Goal: Transaction & Acquisition: Purchase product/service

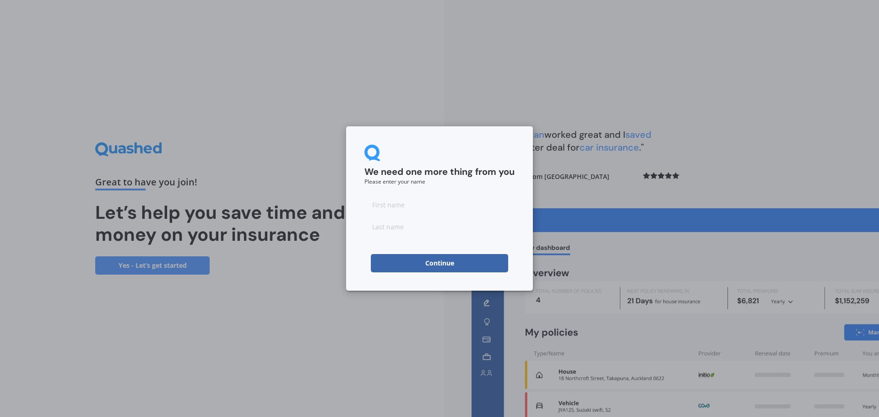
click at [431, 208] on input at bounding box center [440, 205] width 150 height 18
type input "[PERSON_NAME]"
type input "Ruston"
click at [469, 265] on button "Continue" at bounding box center [439, 263] width 137 height 18
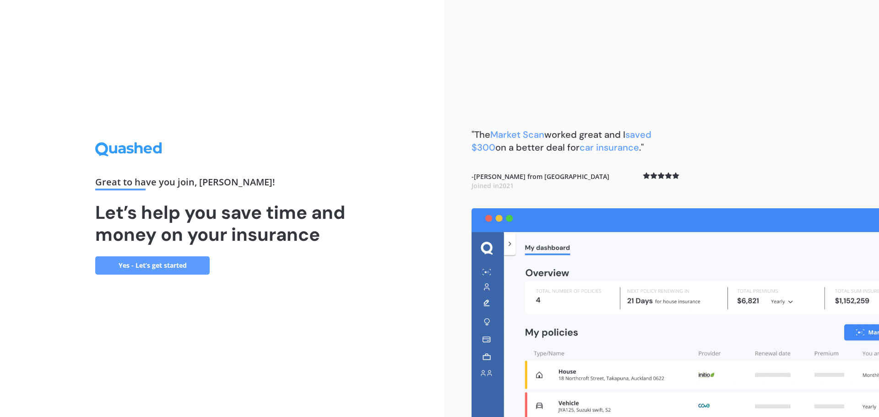
click at [143, 259] on link "Yes - Let’s get started" at bounding box center [152, 265] width 115 height 18
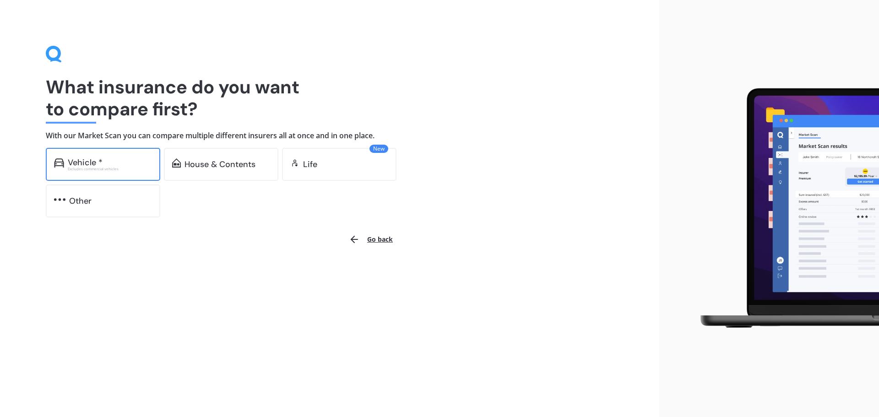
click at [128, 167] on div "Excludes commercial vehicles" at bounding box center [110, 169] width 84 height 4
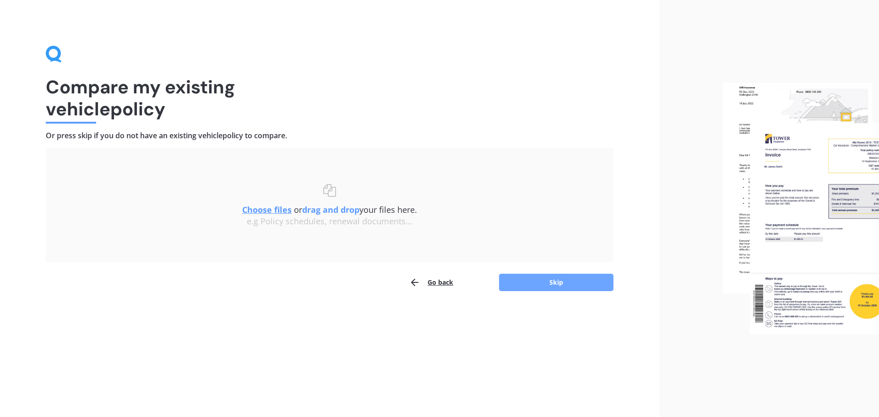
click at [552, 283] on button "Skip" at bounding box center [556, 282] width 115 height 17
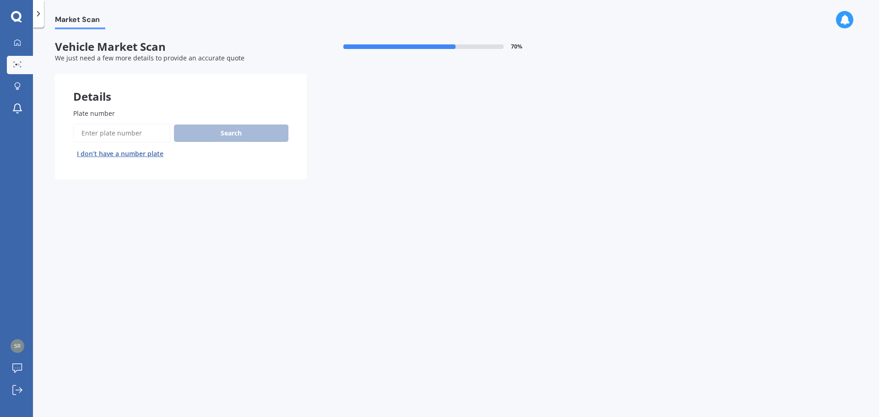
click at [125, 136] on input "Plate number" at bounding box center [121, 133] width 97 height 19
type input "jwe381"
click at [232, 137] on button "Search" at bounding box center [231, 133] width 115 height 17
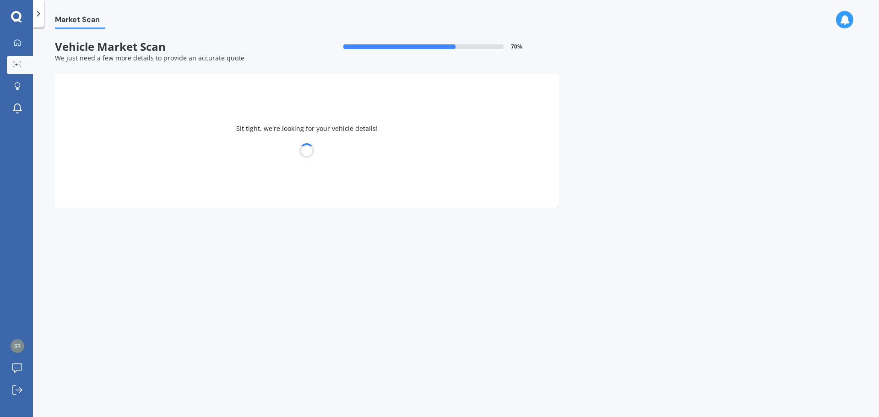
select select "SUZUKI"
select select "VITARA"
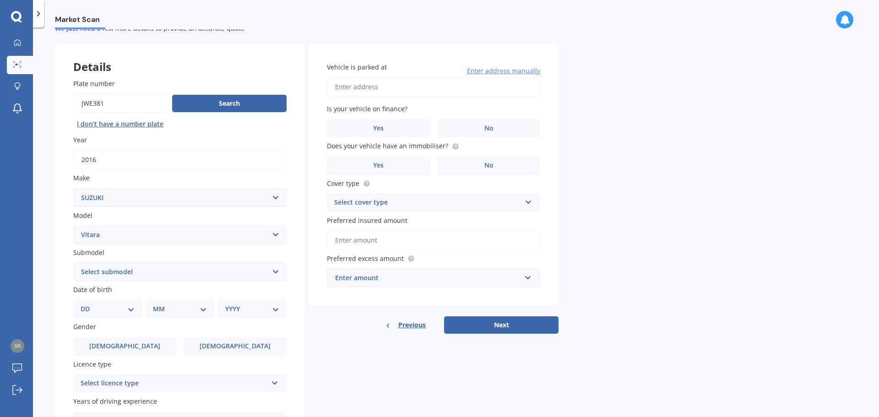
scroll to position [46, 0]
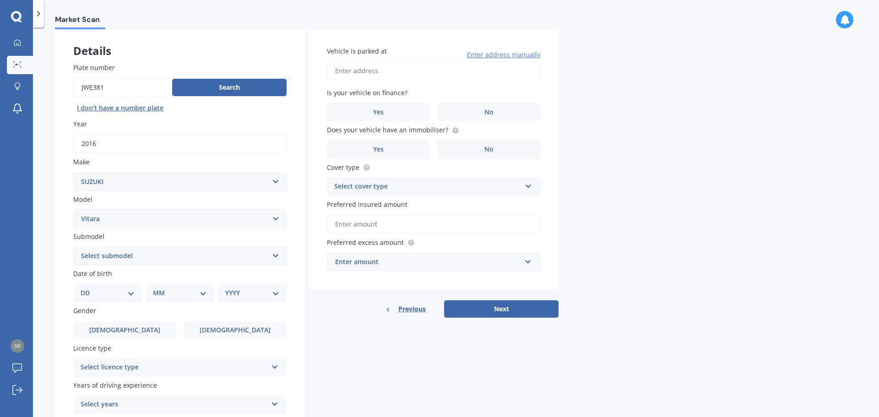
click at [208, 261] on select "Select submodel 4 cyl Diesel JLX Turbo V6" at bounding box center [179, 256] width 213 height 18
select select "TURBO"
click at [73, 247] on select "Select submodel 4 cyl Diesel JLX Turbo V6" at bounding box center [179, 256] width 213 height 18
click at [354, 338] on div "Details Plate number Search I don’t have a number plate Year [DATE] Make Select…" at bounding box center [307, 249] width 504 height 442
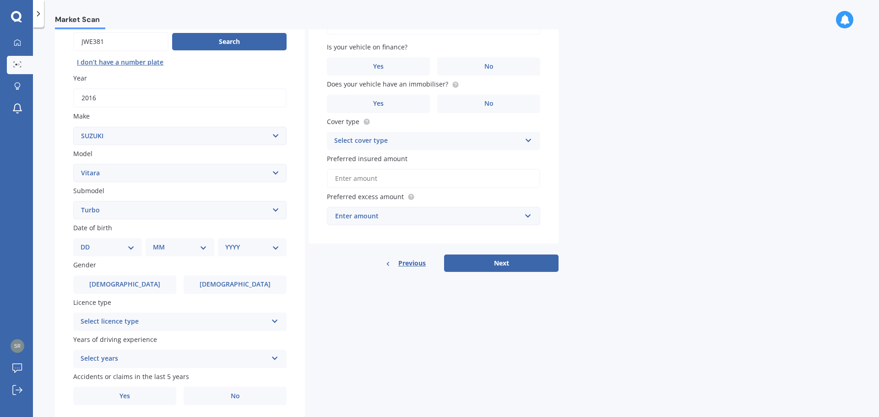
click at [117, 253] on div "DD 01 02 03 04 05 06 07 08 09 10 11 12 13 14 15 16 17 18 19 20 21 22 23 24 25 2…" at bounding box center [107, 247] width 69 height 18
click at [116, 248] on select "DD 01 02 03 04 05 06 07 08 09 10 11 12 13 14 15 16 17 18 19 20 21 22 23 24 25 2…" at bounding box center [108, 247] width 54 height 10
select select "12"
click at [88, 242] on select "DD 01 02 03 04 05 06 07 08 09 10 11 12 13 14 15 16 17 18 19 20 21 22 23 24 25 2…" at bounding box center [108, 247] width 54 height 10
click at [174, 247] on select "MM 01 02 03 04 05 06 07 08 09 10 11 12" at bounding box center [182, 247] width 50 height 10
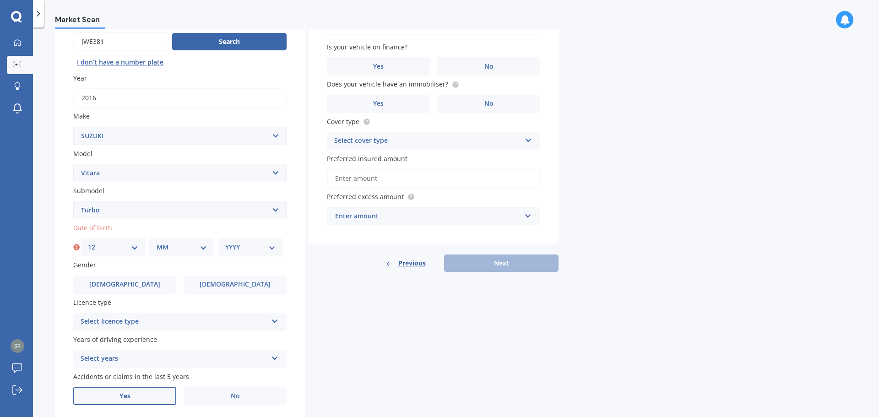
select select "11"
click at [157, 242] on select "MM 01 02 03 04 05 06 07 08 09 10 11 12" at bounding box center [182, 247] width 50 height 10
click at [239, 247] on select "YYYY 2025 2024 2023 2022 2021 2020 2019 2018 2017 2016 2015 2014 2013 2012 2011…" at bounding box center [250, 247] width 50 height 10
select select "1988"
click at [225, 242] on select "YYYY 2025 2024 2023 2022 2021 2020 2019 2018 2017 2016 2015 2014 2013 2012 2011…" at bounding box center [250, 247] width 50 height 10
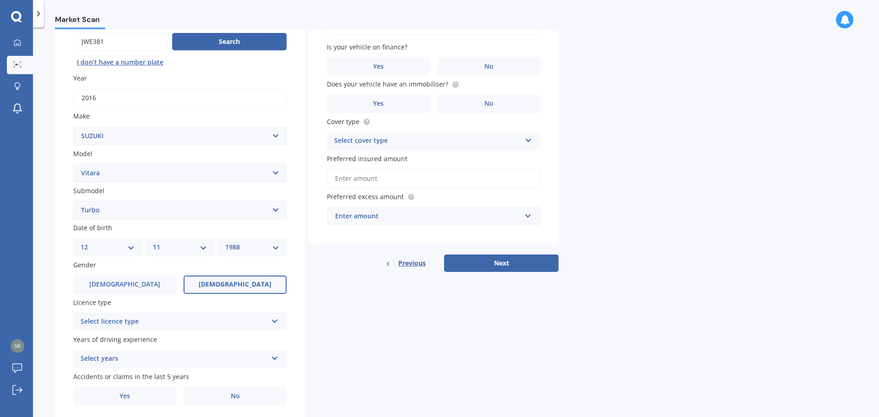
click at [219, 284] on label "[DEMOGRAPHIC_DATA]" at bounding box center [235, 285] width 103 height 18
click at [0, 0] on input "[DEMOGRAPHIC_DATA]" at bounding box center [0, 0] width 0 height 0
click at [171, 321] on div "Select licence type" at bounding box center [174, 322] width 187 height 11
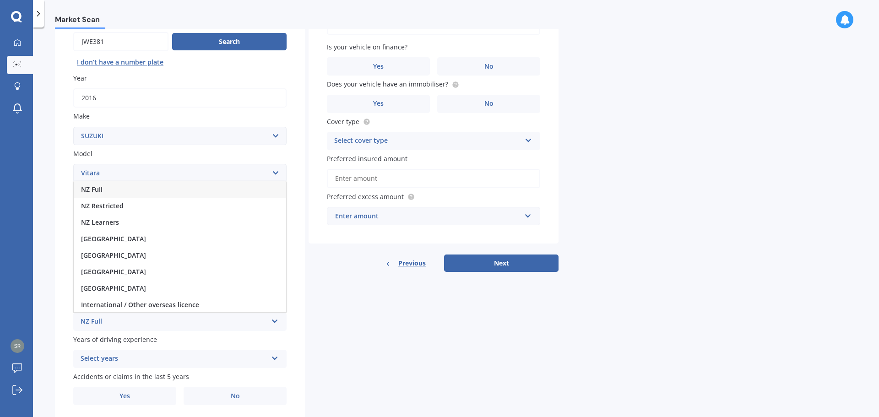
click at [109, 189] on div "NZ Full" at bounding box center [180, 189] width 213 height 16
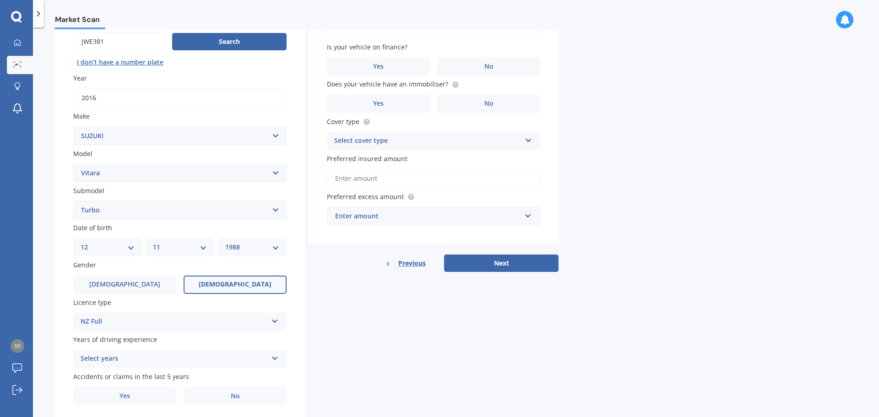
click at [344, 328] on div "Details Plate number Search I don’t have a number plate Year [DATE] Make Select…" at bounding box center [307, 203] width 504 height 442
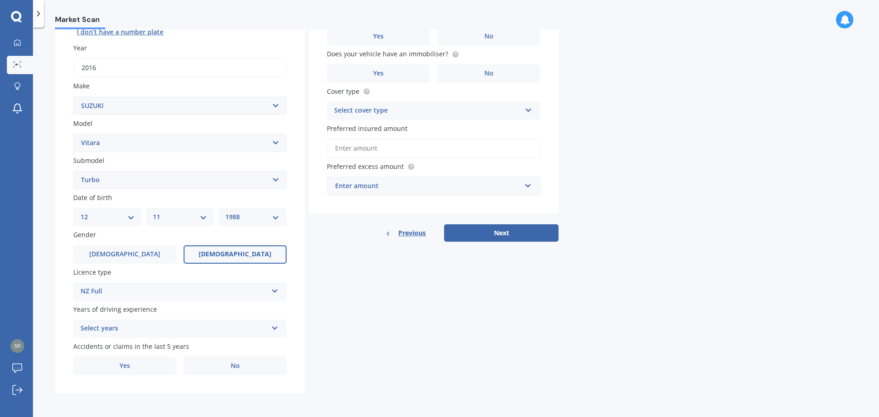
click at [149, 327] on div "Select years" at bounding box center [174, 328] width 187 height 11
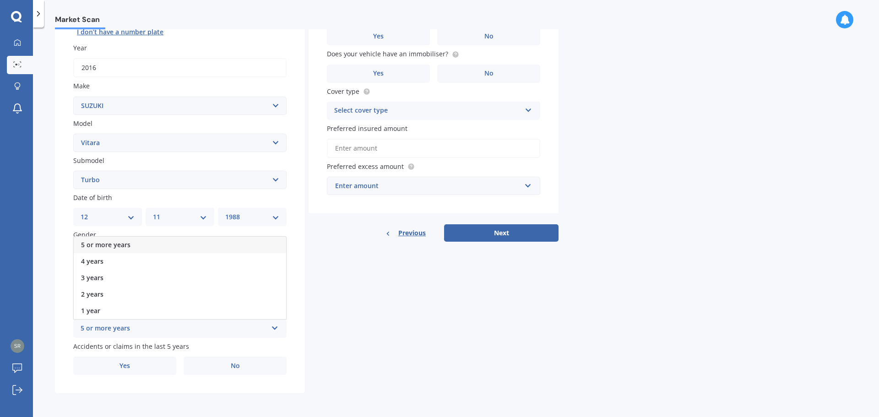
click at [107, 245] on span "5 or more years" at bounding box center [105, 244] width 49 height 9
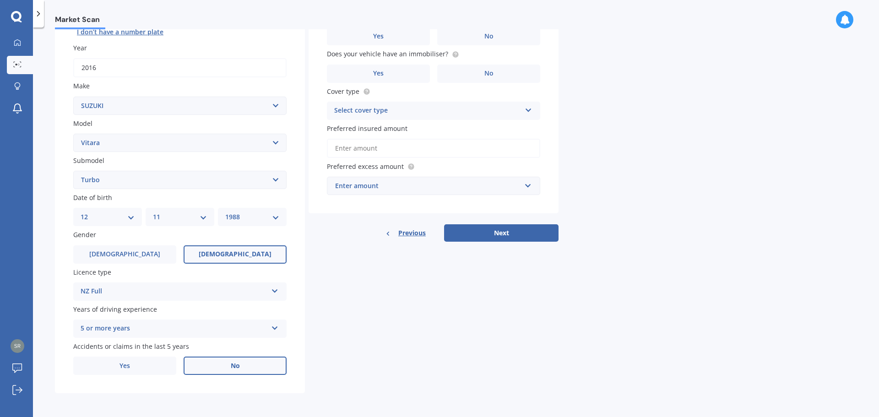
click at [209, 367] on label "No" at bounding box center [235, 366] width 103 height 18
click at [0, 0] on input "No" at bounding box center [0, 0] width 0 height 0
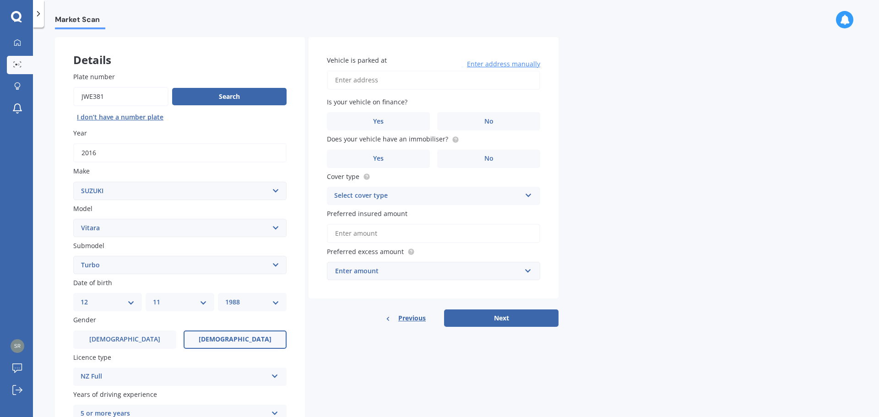
scroll to position [30, 0]
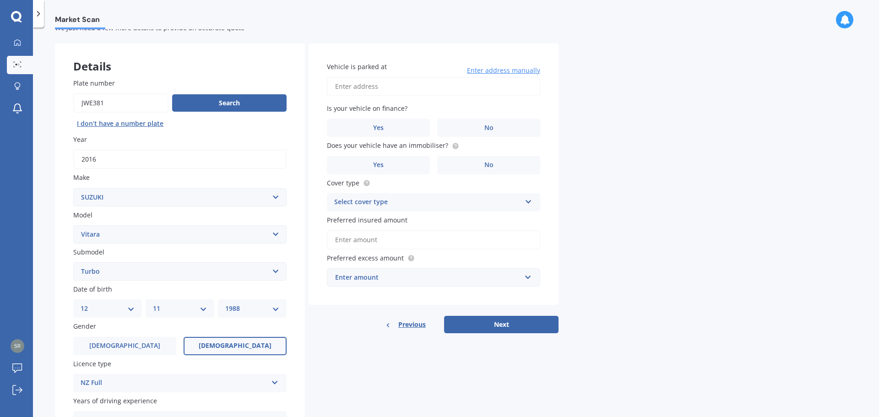
click at [402, 90] on input "Vehicle is parked at" at bounding box center [433, 86] width 213 height 19
type input "[STREET_ADDRESS]"
click at [465, 127] on label "No" at bounding box center [488, 128] width 103 height 18
click at [0, 0] on input "No" at bounding box center [0, 0] width 0 height 0
click at [457, 165] on label "No" at bounding box center [488, 165] width 103 height 18
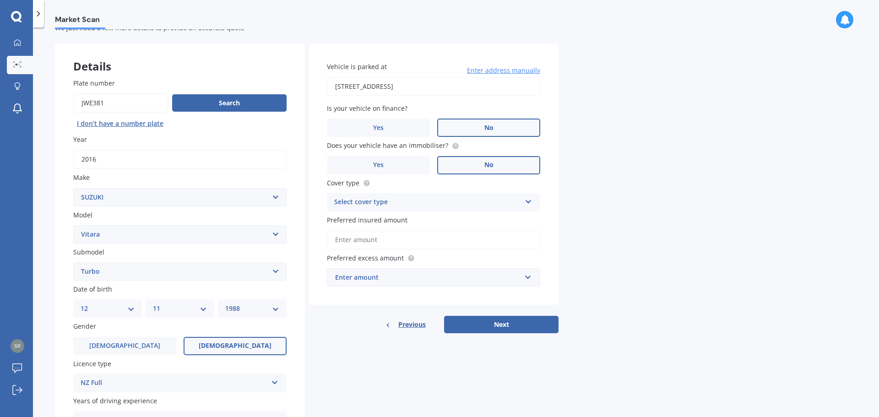
click at [0, 0] on input "No" at bounding box center [0, 0] width 0 height 0
click at [422, 169] on label "Yes" at bounding box center [378, 165] width 103 height 18
click at [0, 0] on input "Yes" at bounding box center [0, 0] width 0 height 0
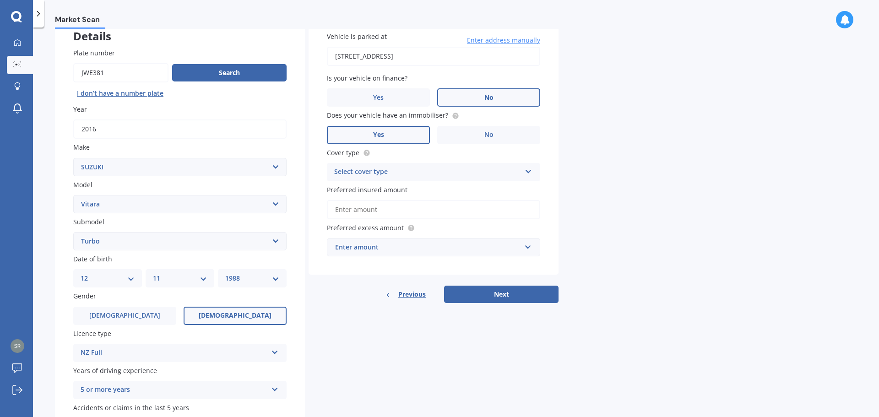
scroll to position [76, 0]
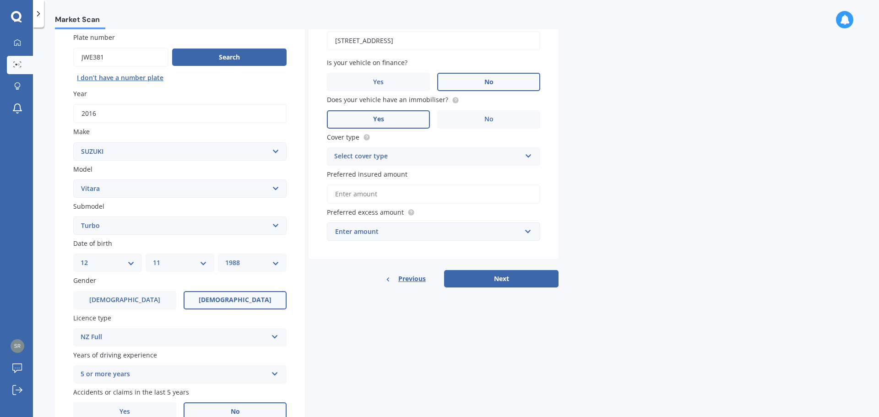
click at [431, 156] on div "Select cover type" at bounding box center [427, 156] width 187 height 11
click at [416, 178] on div "Comprehensive" at bounding box center [433, 174] width 213 height 16
click at [398, 194] on input "Preferred insured amount" at bounding box center [433, 194] width 213 height 19
click at [404, 229] on div "Enter amount" at bounding box center [428, 232] width 186 height 10
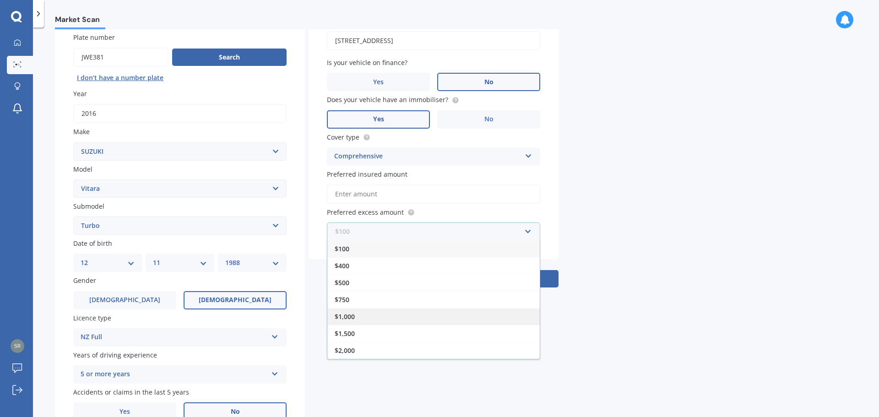
scroll to position [122, 0]
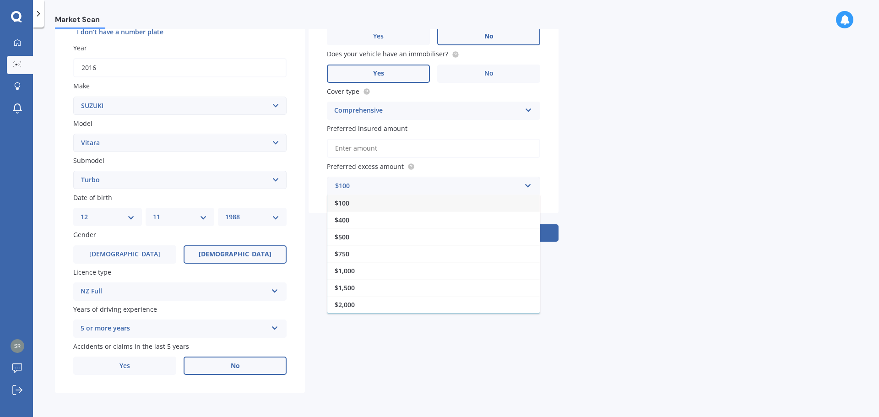
click at [373, 150] on input "Preferred insured amount" at bounding box center [433, 148] width 213 height 19
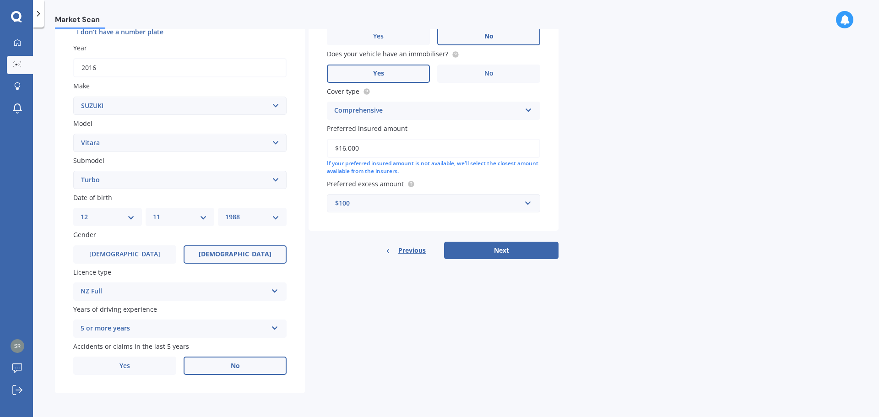
type input "$16,000"
click at [389, 201] on div "$100" at bounding box center [428, 203] width 186 height 10
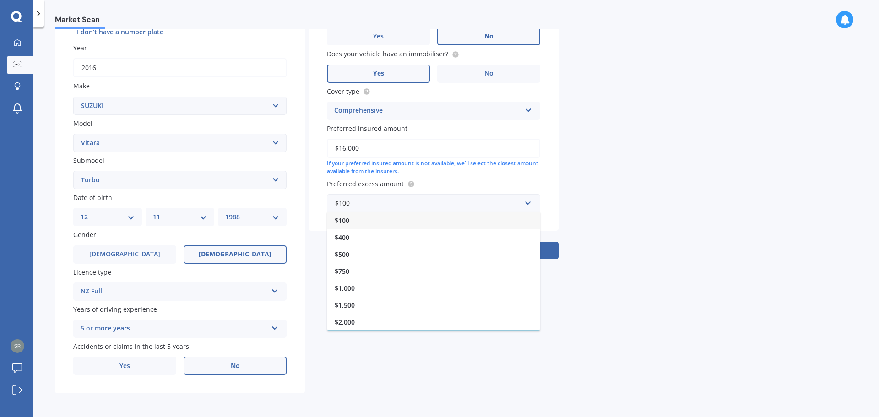
click at [351, 288] on span "$1,000" at bounding box center [345, 288] width 20 height 9
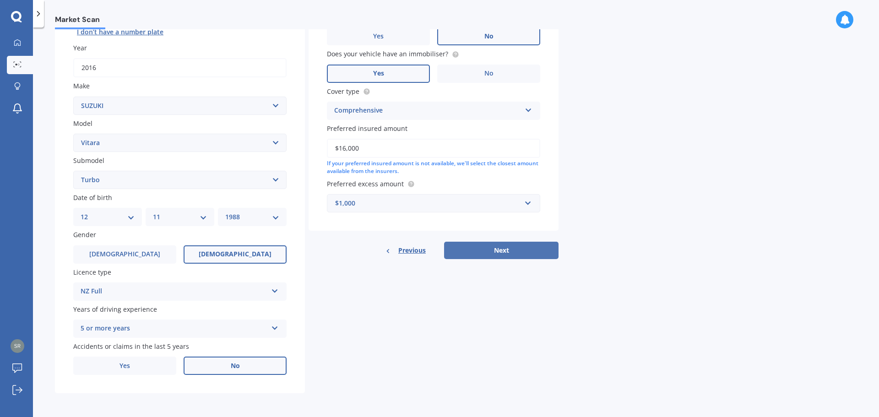
click at [512, 252] on button "Next" at bounding box center [501, 250] width 115 height 17
select select "12"
select select "11"
select select "1988"
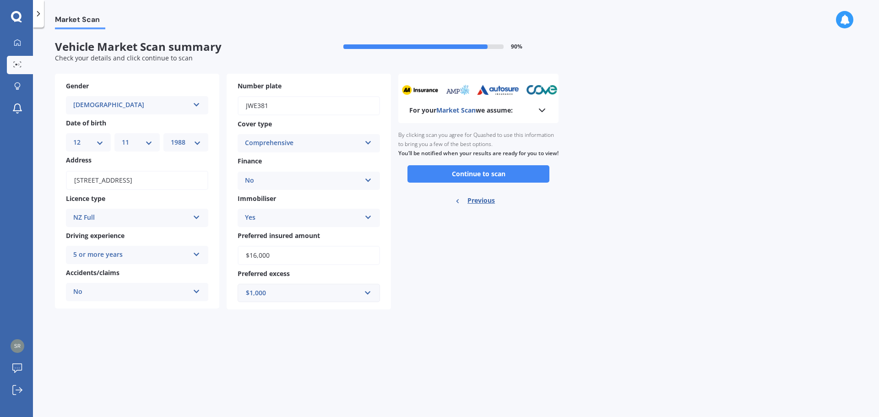
scroll to position [0, 0]
click at [494, 183] on button "Continue to scan" at bounding box center [479, 173] width 142 height 17
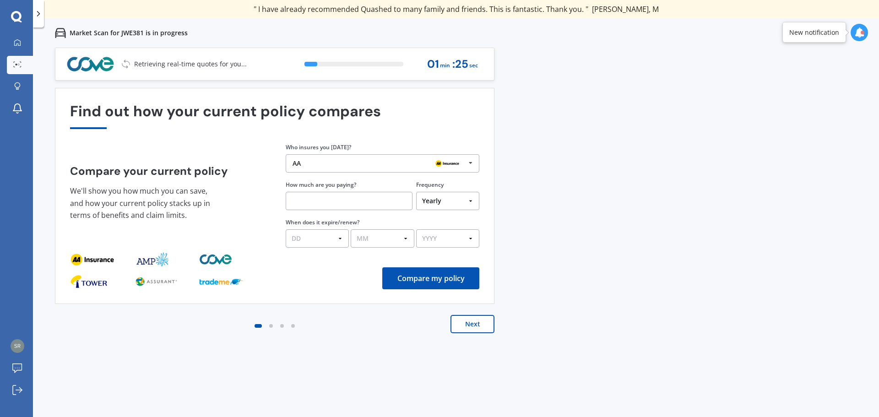
click at [460, 163] on img at bounding box center [447, 163] width 29 height 11
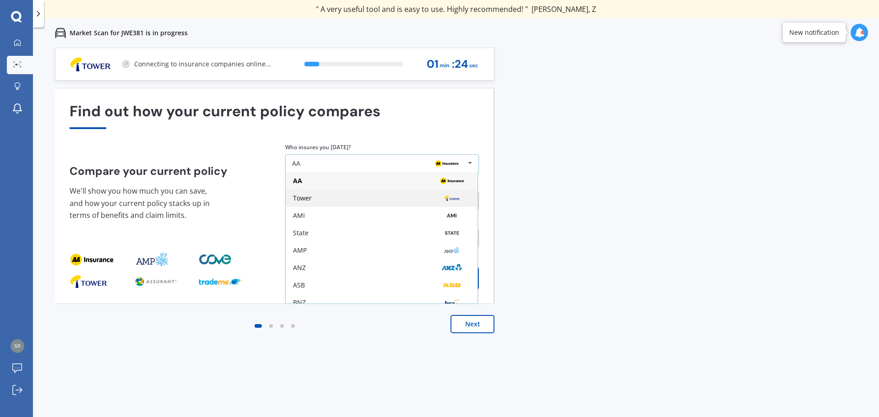
click at [320, 199] on div "Tower" at bounding box center [381, 198] width 177 height 7
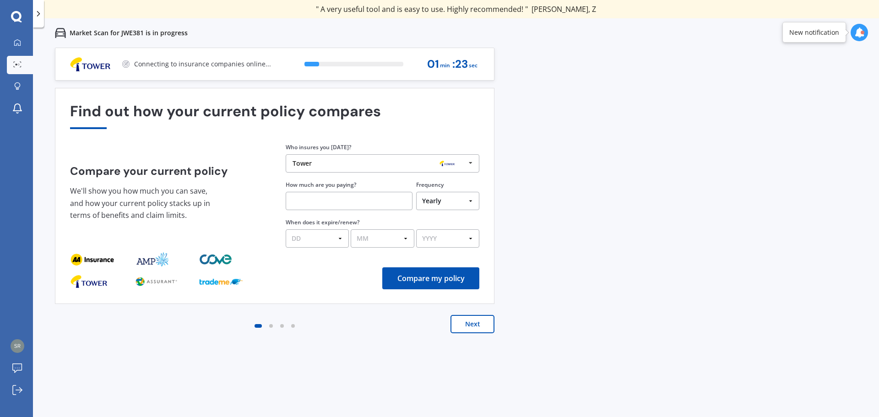
click at [320, 199] on input "text" at bounding box center [349, 201] width 127 height 18
type input "$629.53"
click at [333, 242] on select "DD 01 02 03 04 05 06 07 08 09 10 11 12 13 14 15 16 17 18 19 20 21 22 23 24 25 2…" at bounding box center [317, 238] width 63 height 18
select select "20"
click at [286, 229] on select "DD 01 02 03 04 05 06 07 08 09 10 11 12 13 14 15 16 17 18 19 20 21 22 23 24 25 2…" at bounding box center [317, 238] width 63 height 18
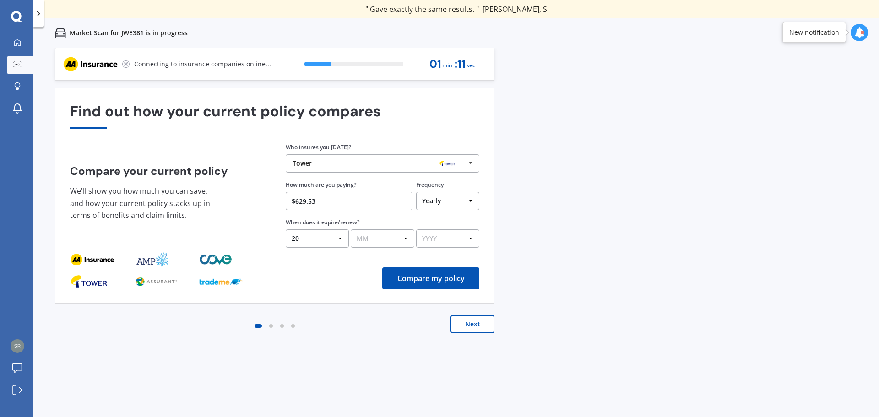
click at [384, 242] on select "MM 01 02 03 04 05 06 07 08 09 10 11 12" at bounding box center [382, 238] width 63 height 18
select select "02"
click at [351, 229] on select "MM 01 02 03 04 05 06 07 08 09 10 11 12" at bounding box center [382, 238] width 63 height 18
click at [428, 237] on select "YYYY 2026 2025 2024" at bounding box center [447, 238] width 63 height 18
select select "2026"
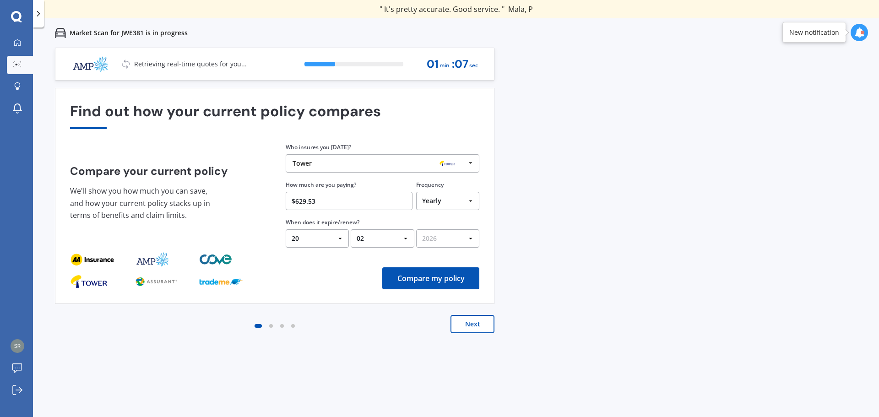
click at [416, 229] on select "YYYY 2026 2025 2024" at bounding box center [447, 238] width 63 height 18
click at [439, 284] on button "Compare my policy" at bounding box center [430, 278] width 97 height 22
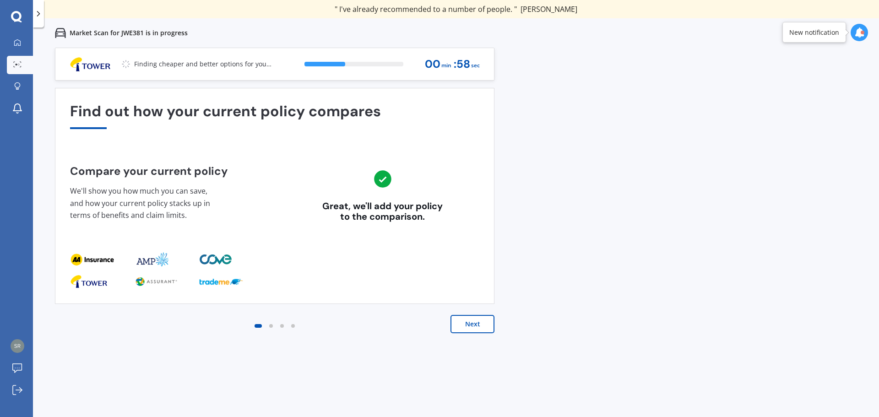
click at [465, 326] on button "Next" at bounding box center [473, 324] width 44 height 18
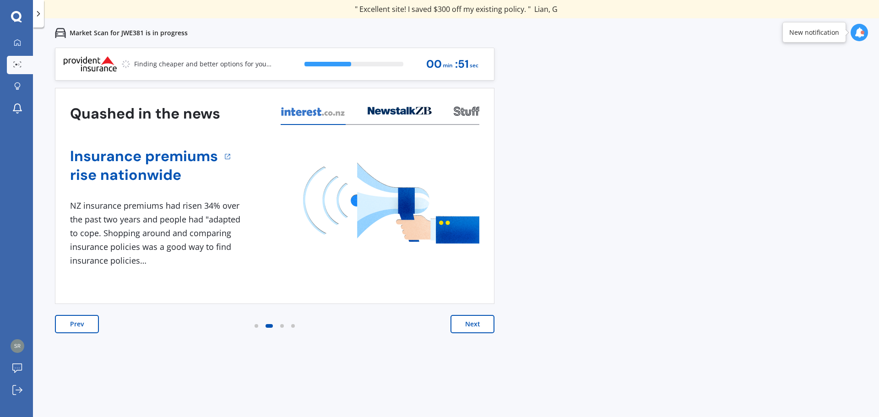
click at [464, 326] on button "Next" at bounding box center [473, 324] width 44 height 18
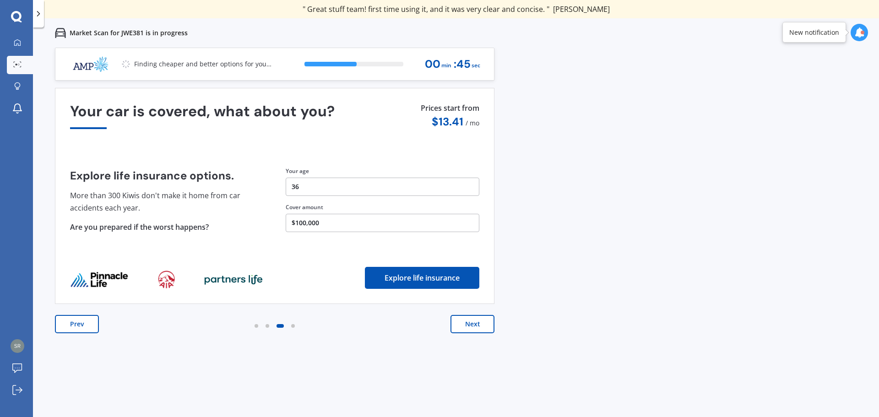
click at [464, 326] on button "Next" at bounding box center [473, 324] width 44 height 18
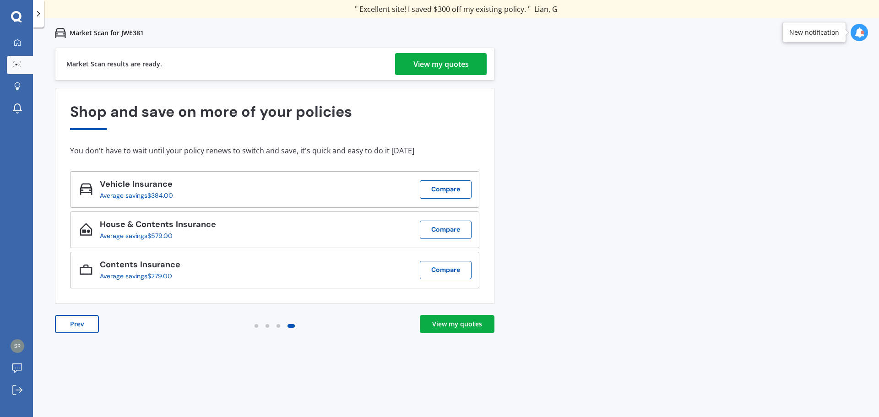
click at [458, 329] on link "View my quotes" at bounding box center [457, 324] width 75 height 18
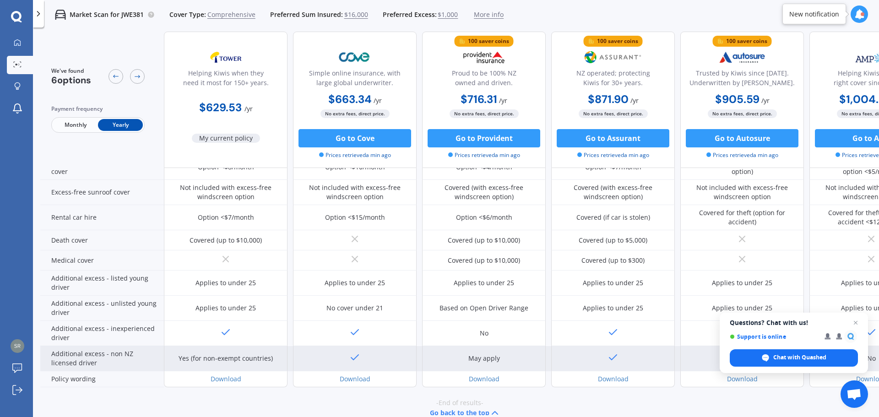
scroll to position [371, 0]
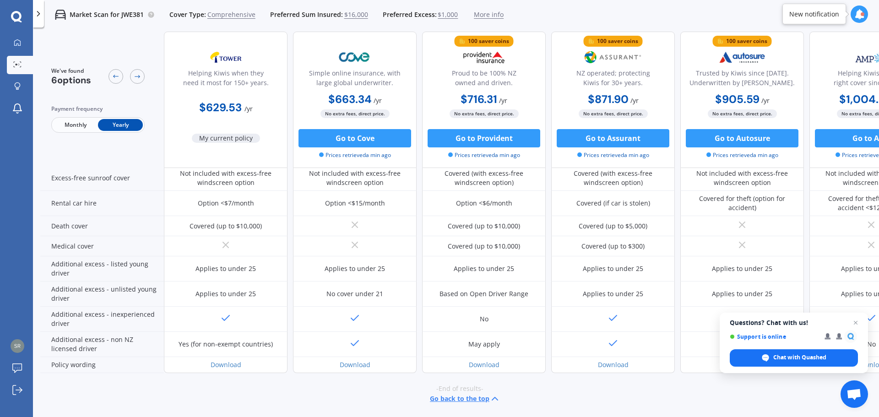
drag, startPoint x: 669, startPoint y: 416, endPoint x: 759, endPoint y: 383, distance: 95.9
click at [768, 398] on div "We've found 6 options Payment frequency Monthly Yearly Helping Kiwis when they …" at bounding box center [459, 239] width 839 height 415
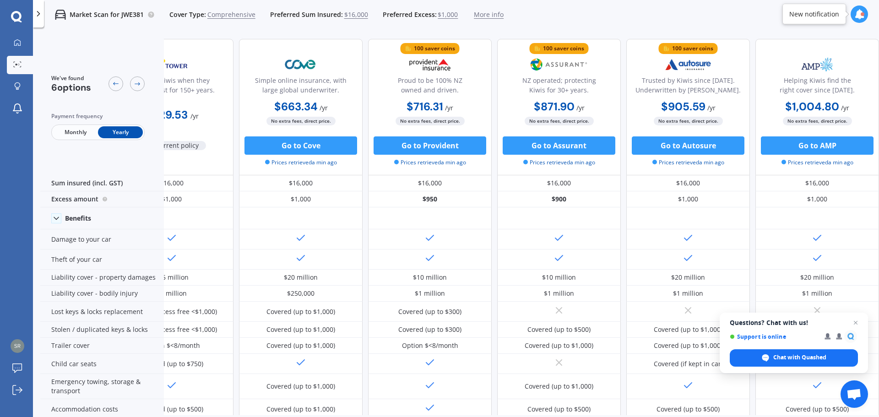
scroll to position [0, 0]
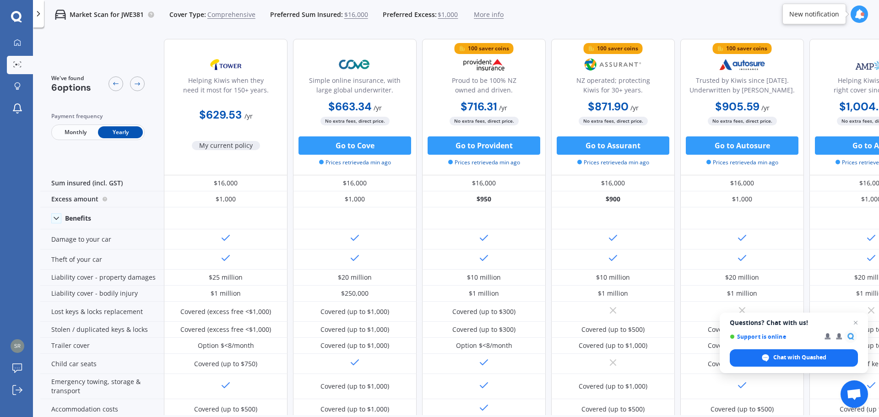
click at [81, 133] on span "Monthly" at bounding box center [75, 132] width 45 height 12
click at [116, 133] on span "Yearly" at bounding box center [120, 132] width 45 height 12
